Goal: Learn about a topic

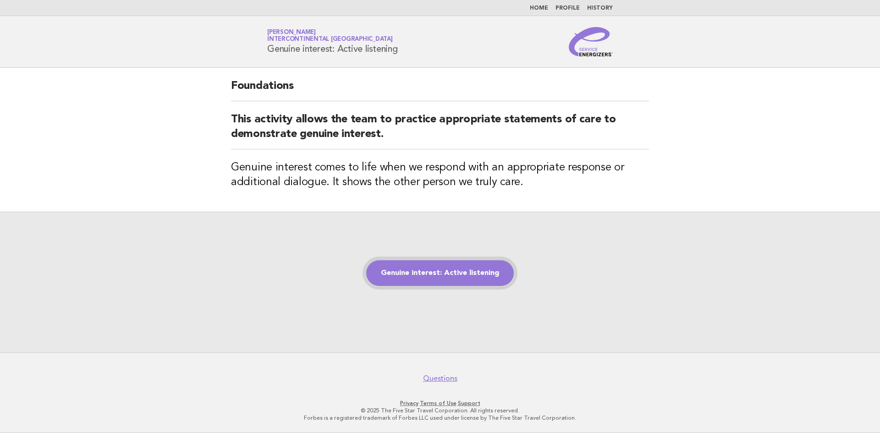
click at [441, 277] on link "Genuine interest: Active listening" at bounding box center [440, 273] width 148 height 26
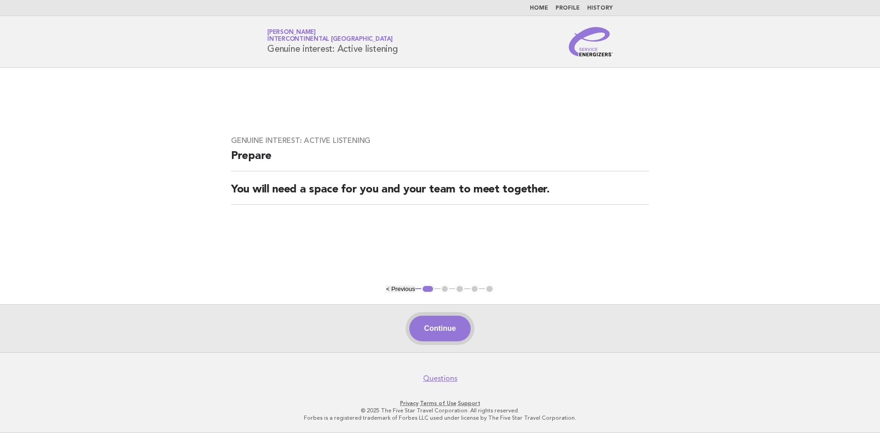
click at [444, 319] on button "Continue" at bounding box center [439, 329] width 61 height 26
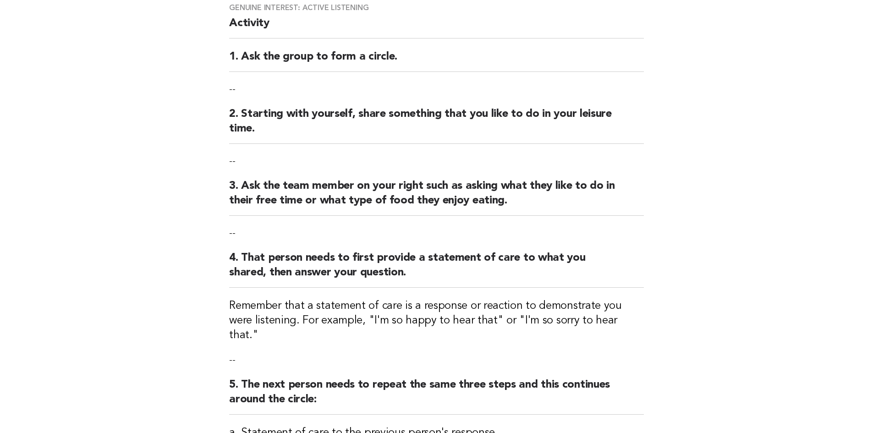
scroll to position [92, 0]
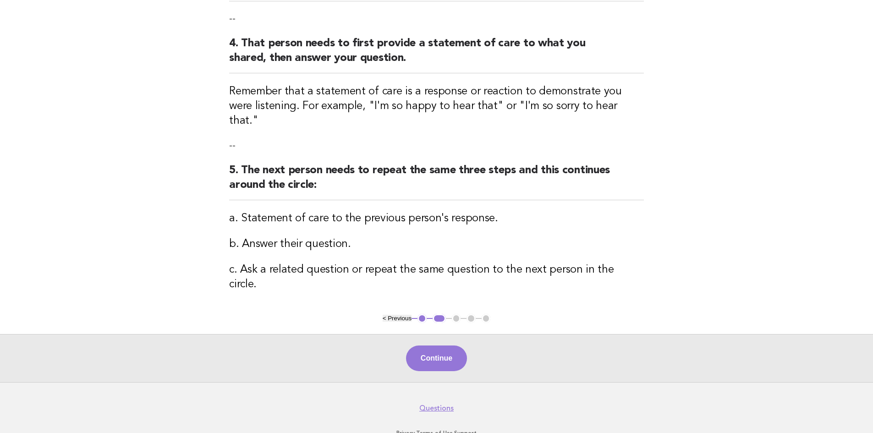
drag, startPoint x: 437, startPoint y: 324, endPoint x: 435, endPoint y: 307, distance: 17.1
click at [437, 346] on button "Continue" at bounding box center [436, 359] width 61 height 26
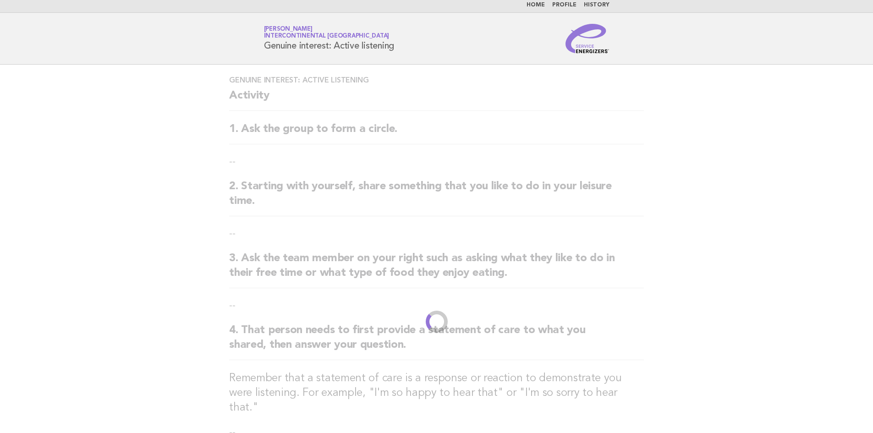
scroll to position [0, 0]
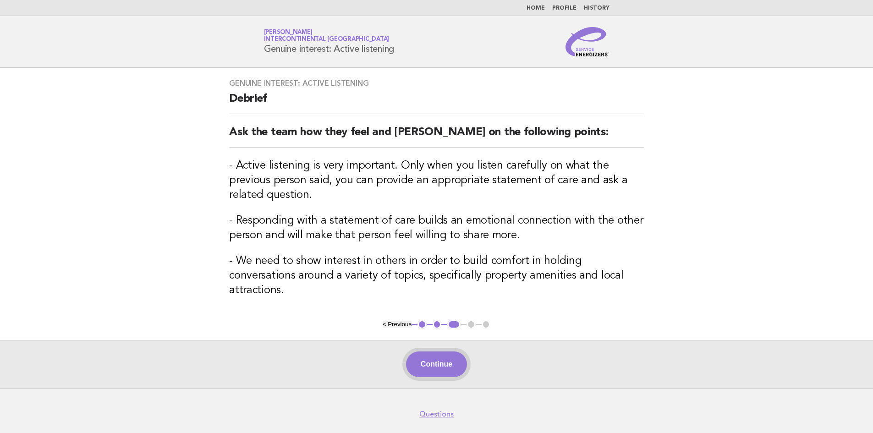
click at [455, 352] on button "Continue" at bounding box center [436, 365] width 61 height 26
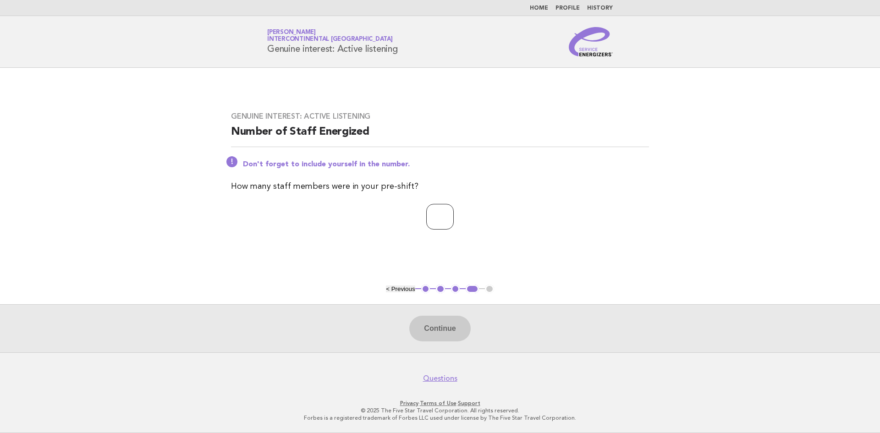
click at [454, 215] on input "*" at bounding box center [440, 217] width 28 height 26
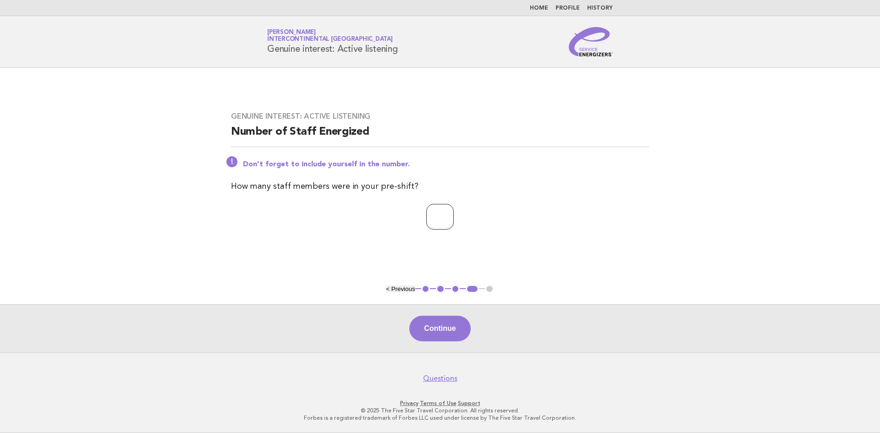
type input "*"
click at [454, 215] on input "*" at bounding box center [440, 217] width 28 height 26
click at [453, 327] on button "Continue" at bounding box center [439, 329] width 61 height 26
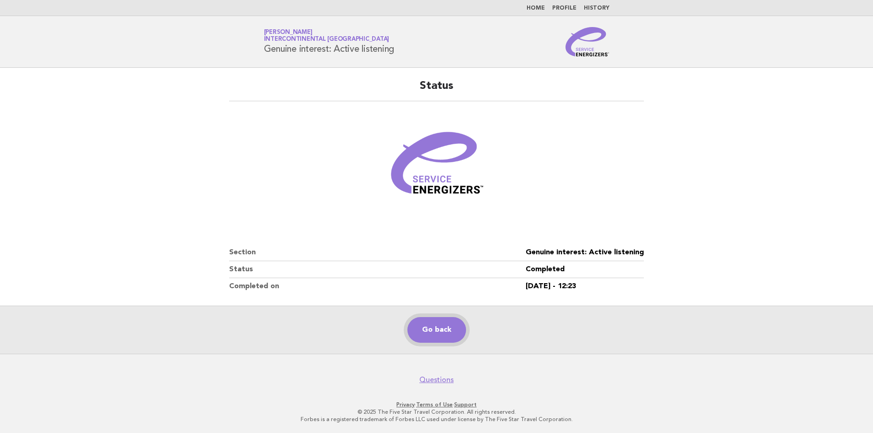
click at [438, 329] on link "Go back" at bounding box center [437, 330] width 59 height 26
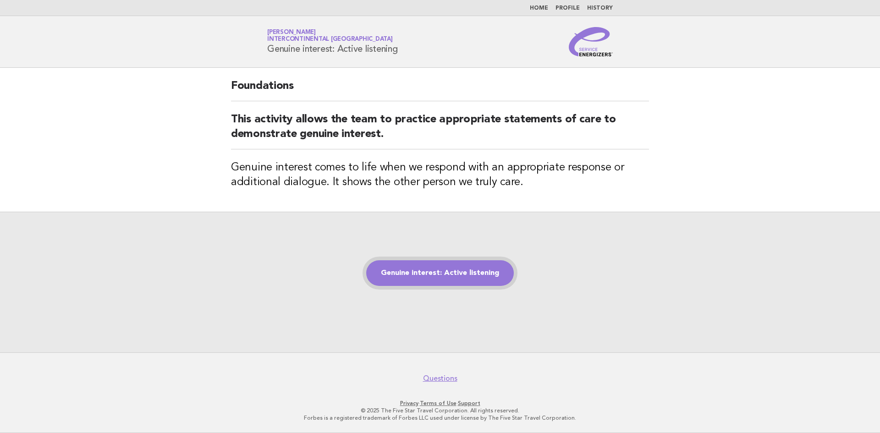
click at [471, 271] on link "Genuine interest: Active listening" at bounding box center [440, 273] width 148 height 26
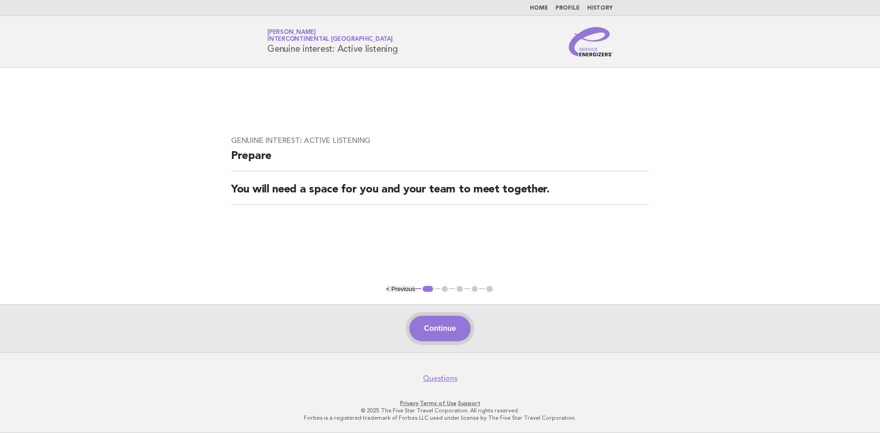
click at [437, 328] on button "Continue" at bounding box center [439, 329] width 61 height 26
